Goal: Navigation & Orientation: Find specific page/section

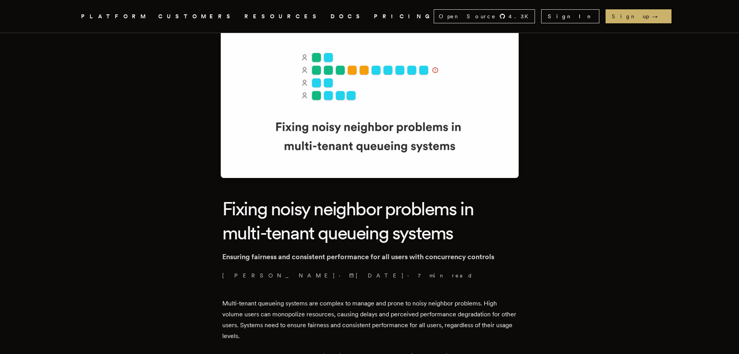
scroll to position [39, 0]
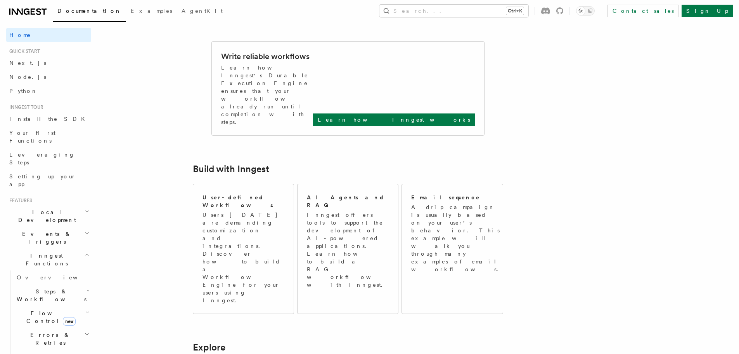
scroll to position [349, 0]
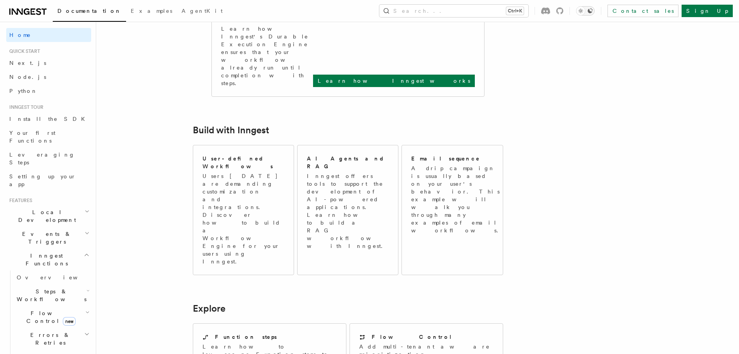
click at [585, 11] on icon "Toggle dark mode" at bounding box center [581, 11] width 8 height 8
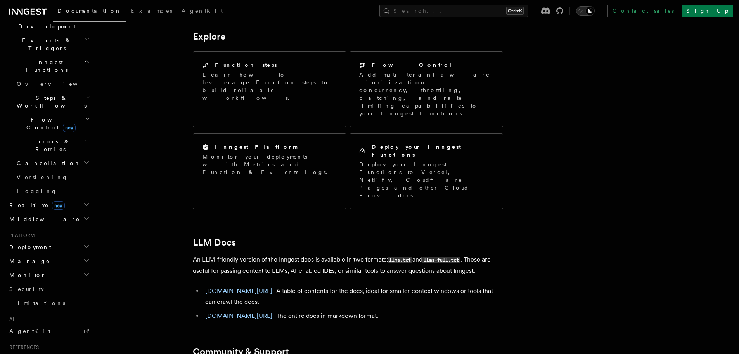
scroll to position [194, 0]
click at [15, 12] on icon at bounding box center [17, 12] width 11 height 6
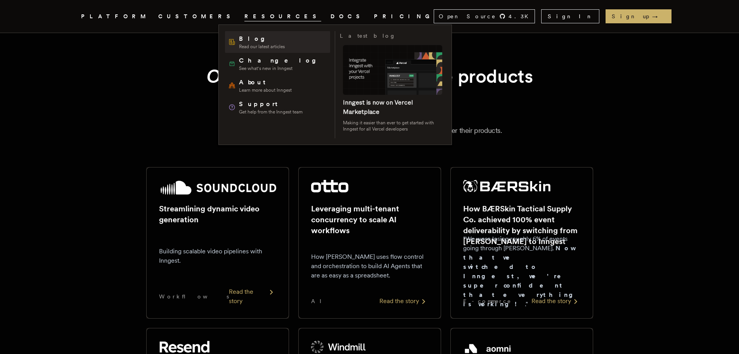
click at [259, 43] on span "Blog" at bounding box center [262, 38] width 46 height 9
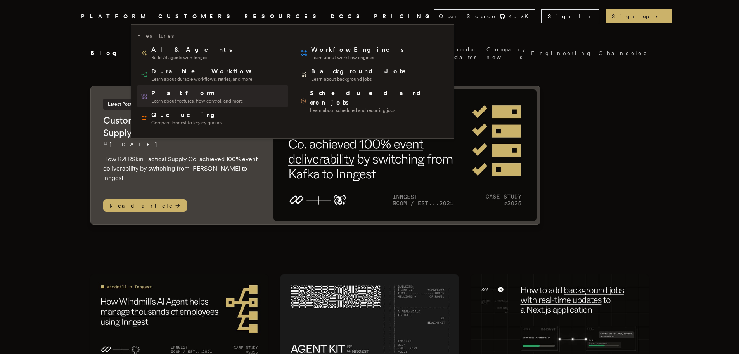
click at [174, 104] on link "Platform Learn about features, flow control, and more" at bounding box center [212, 96] width 151 height 22
